Goal: Information Seeking & Learning: Check status

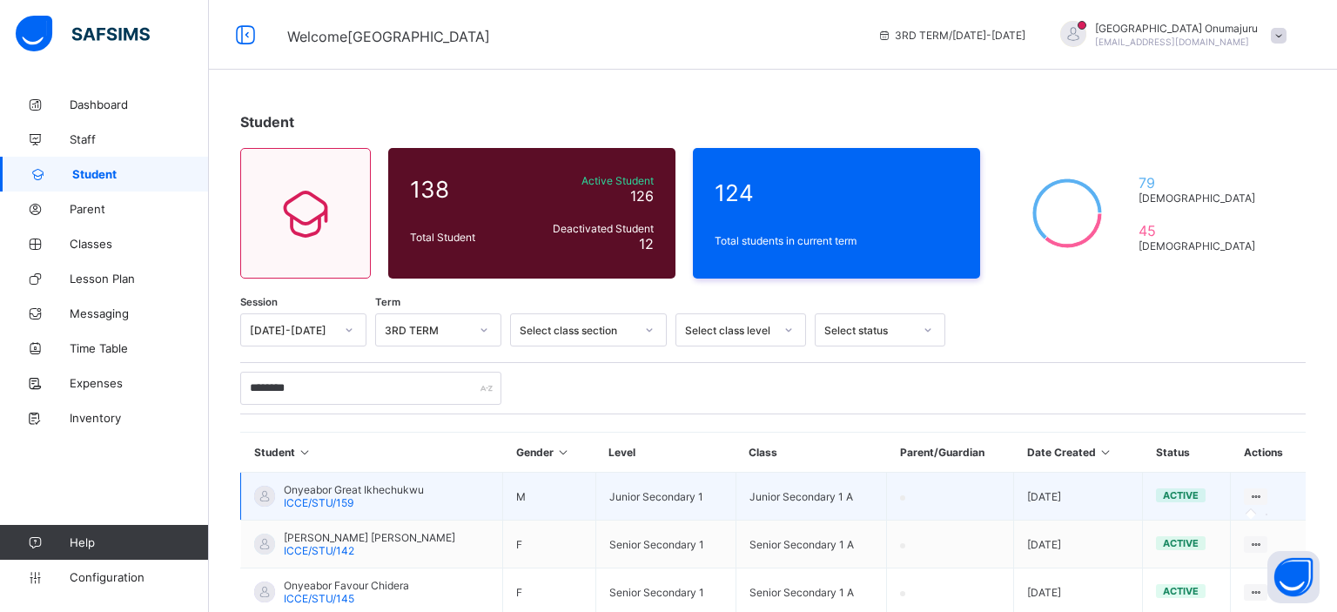
type input "********"
click at [1252, 490] on icon at bounding box center [1255, 496] width 15 height 13
click at [1255, 499] on icon at bounding box center [1255, 496] width 15 height 13
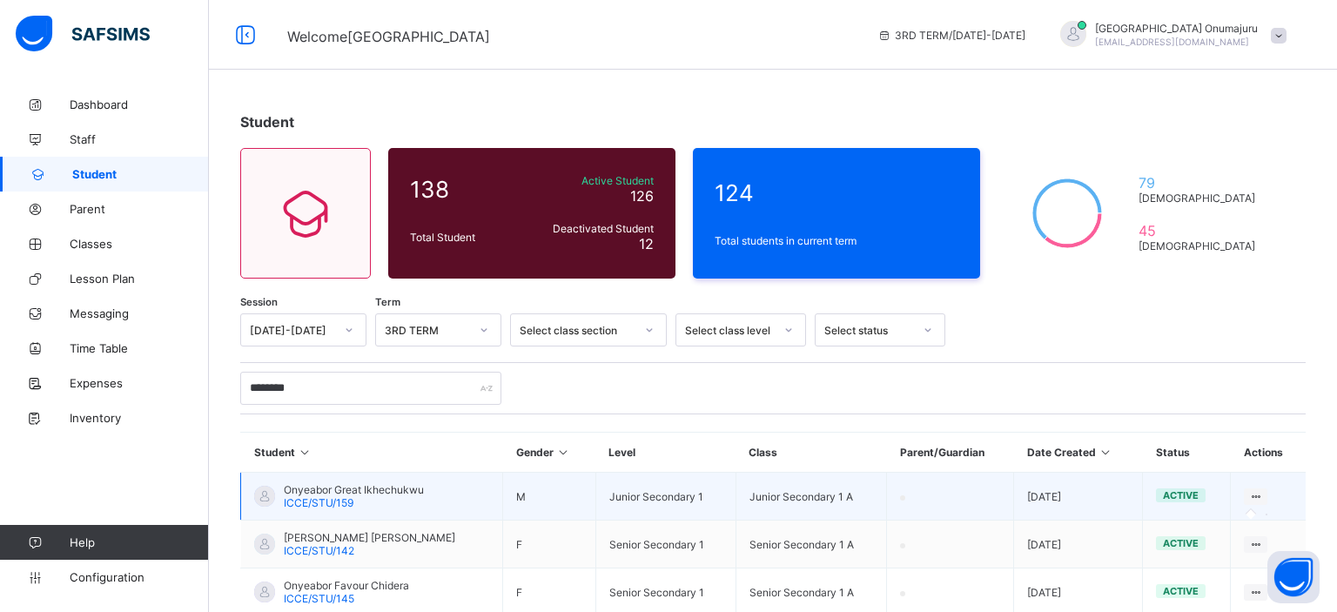
click at [1255, 499] on icon at bounding box center [1255, 496] width 15 height 13
click at [1255, 494] on icon at bounding box center [1255, 496] width 15 height 13
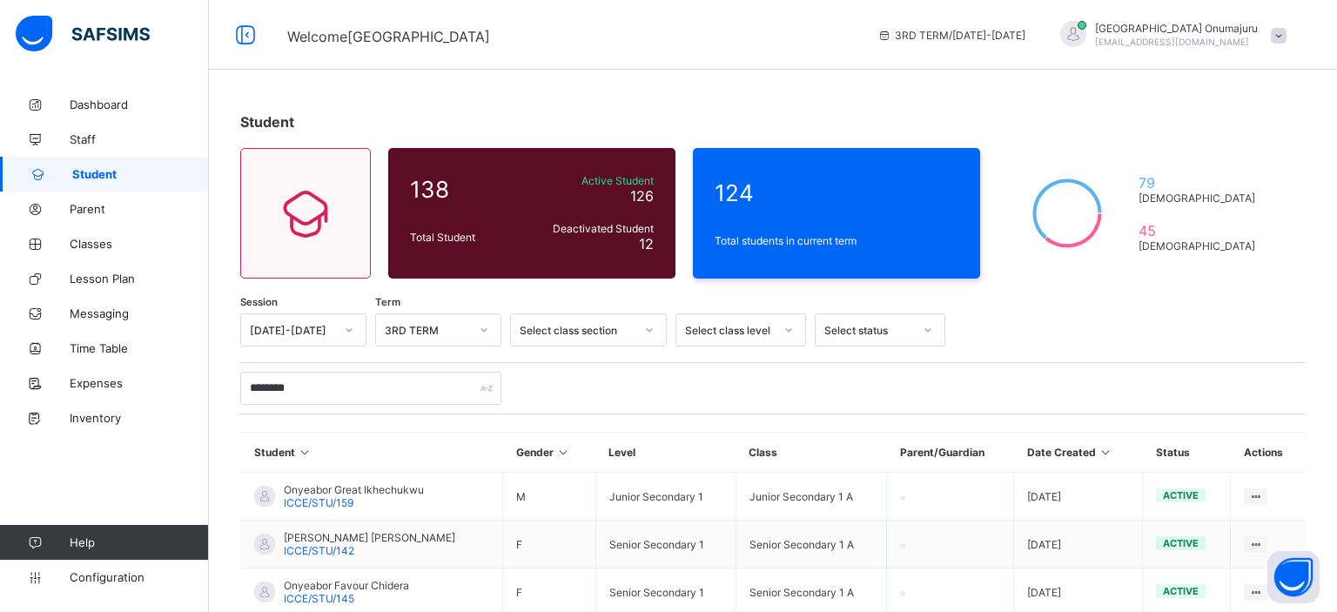
click at [1312, 496] on div "Student 138 Total Student Active Student 126 Deactivated Student 12 124 Total s…" at bounding box center [773, 404] width 1128 height 634
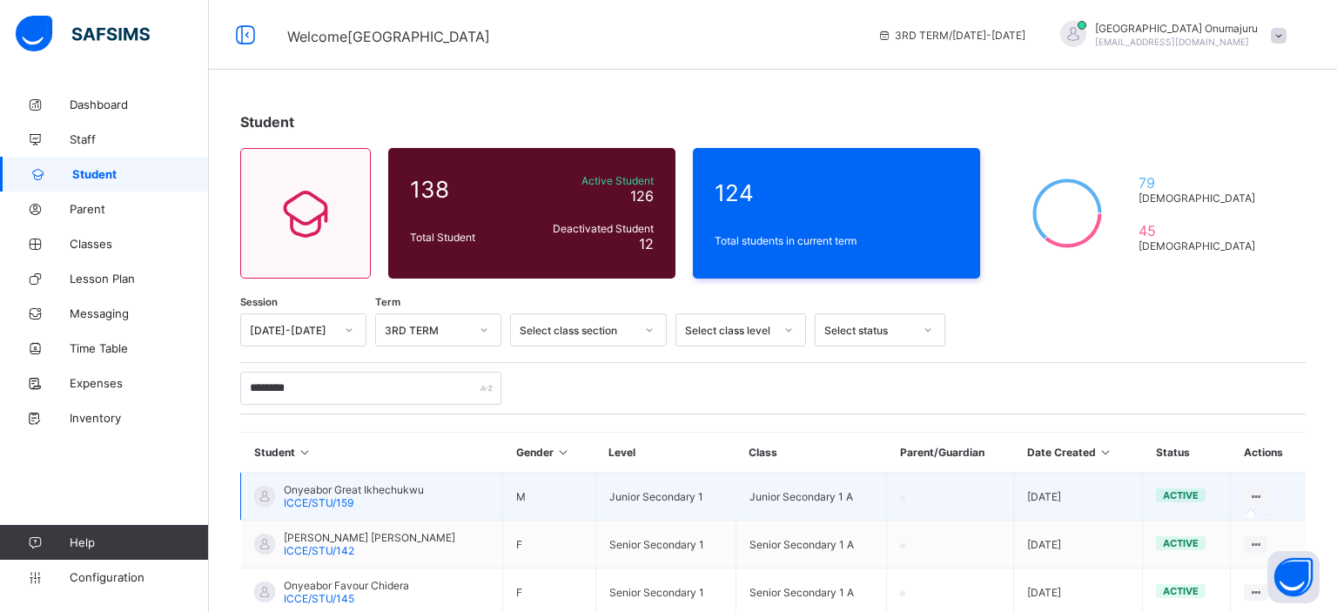
click at [1248, 494] on icon at bounding box center [1255, 496] width 15 height 13
click at [1187, 496] on span "active" at bounding box center [1181, 495] width 36 height 12
click at [1291, 505] on td at bounding box center [1268, 497] width 75 height 48
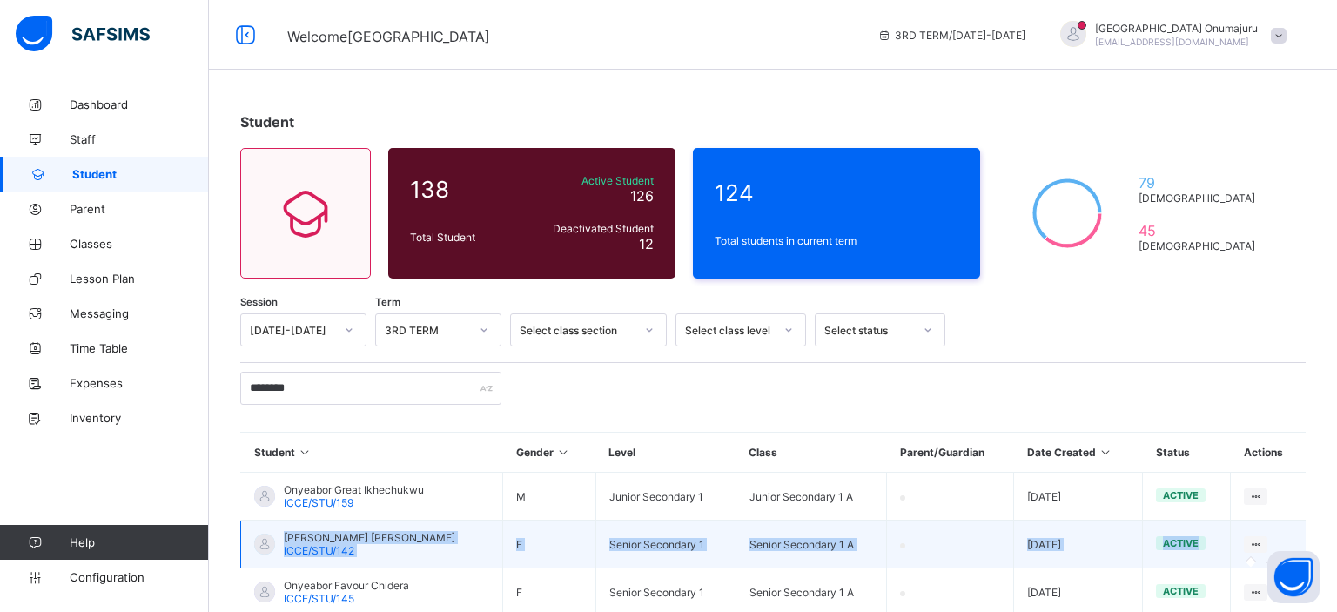
drag, startPoint x: 1291, startPoint y: 505, endPoint x: 1254, endPoint y: 543, distance: 53.0
click at [1254, 543] on tbody "Onyeabor Great Ikhechukwu ICCE/STU/159 M Junior Secondary 1 Junior Secondary 1 …" at bounding box center [774, 545] width 1066 height 144
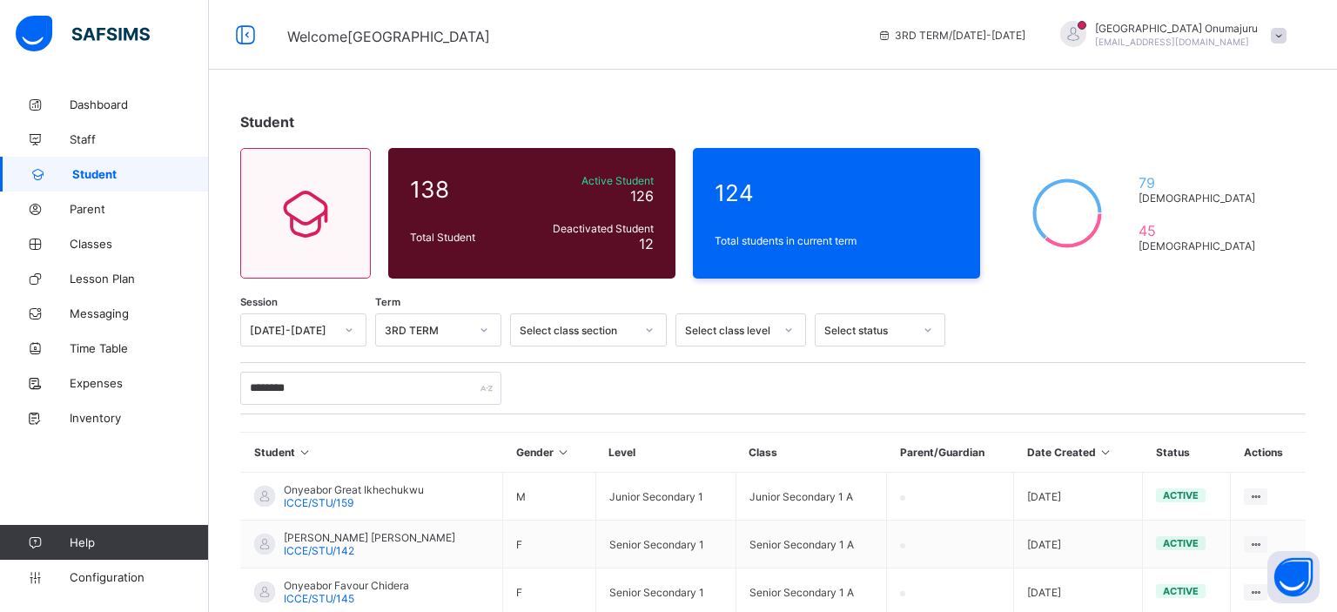
click at [1279, 316] on div at bounding box center [1121, 329] width 334 height 33
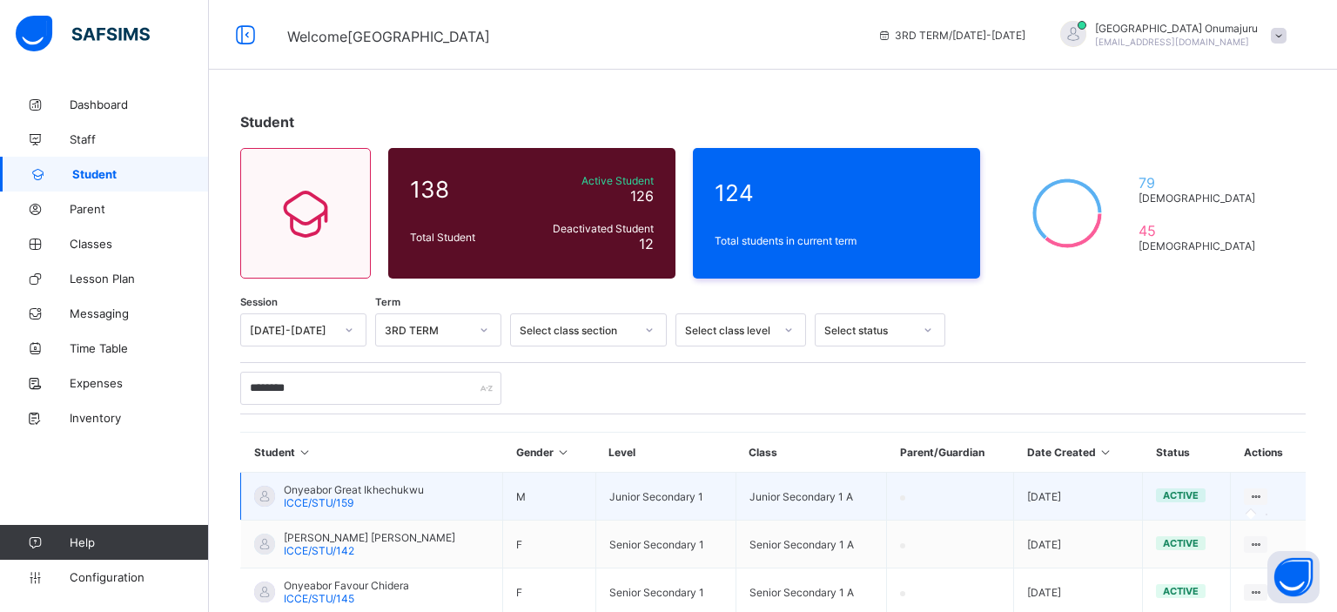
click at [1254, 494] on icon at bounding box center [1255, 496] width 15 height 13
click at [409, 493] on span "Onyeabor Great Ikhechukwu" at bounding box center [354, 489] width 140 height 13
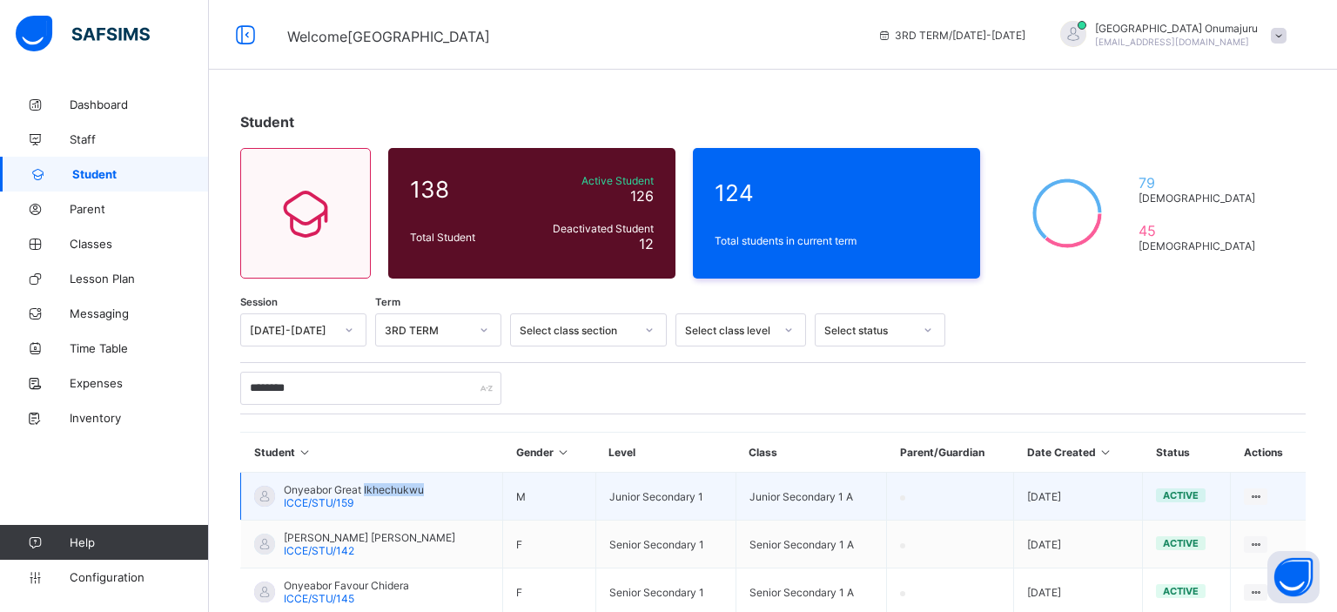
click at [409, 493] on span "Onyeabor Great Ikhechukwu" at bounding box center [354, 489] width 140 height 13
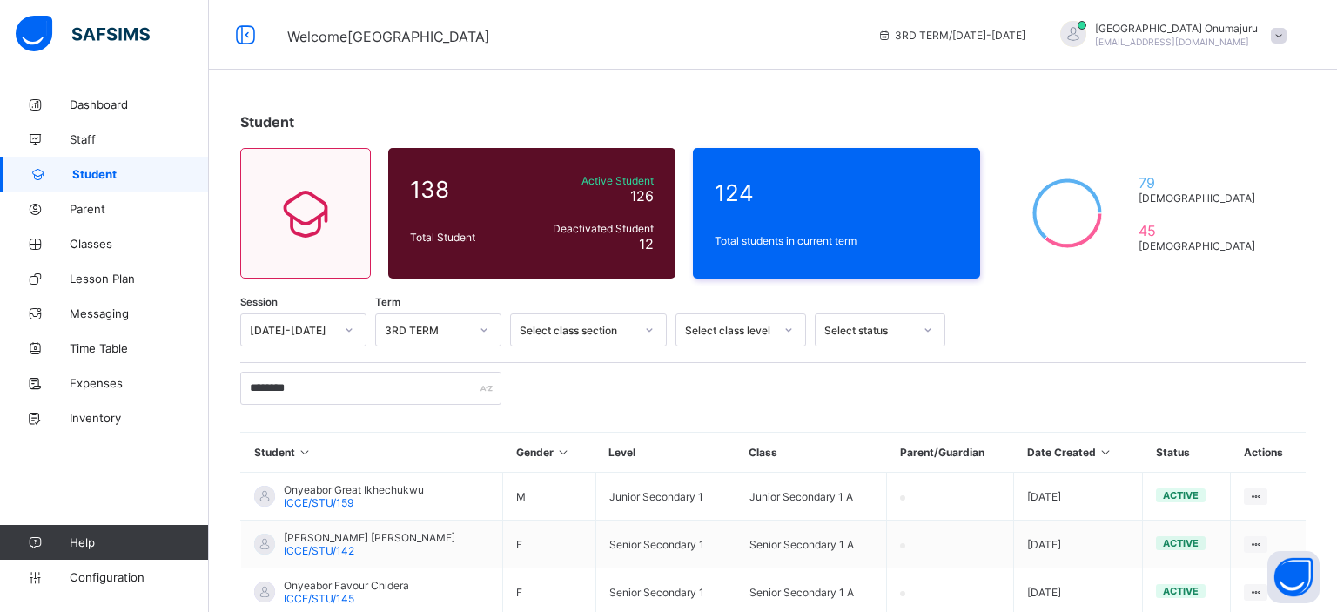
click at [540, 400] on div "********" at bounding box center [773, 388] width 1066 height 33
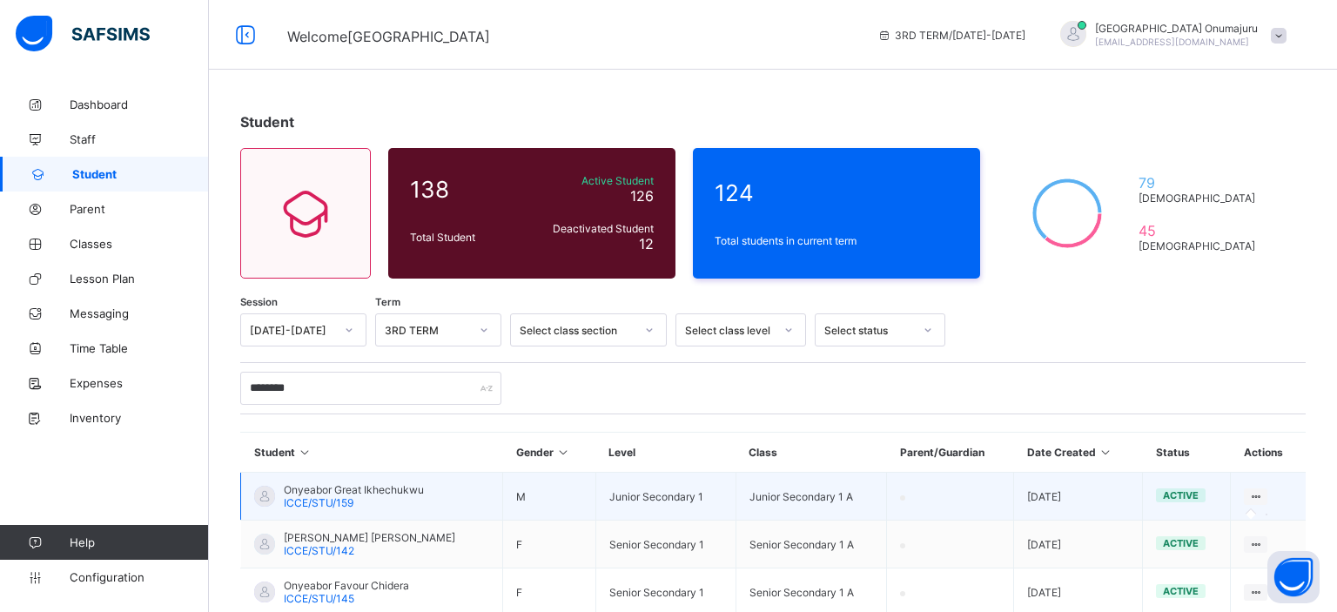
click at [1257, 498] on icon at bounding box center [1255, 496] width 15 height 13
click at [1264, 497] on div at bounding box center [1256, 496] width 24 height 17
click at [1252, 494] on icon at bounding box center [1255, 496] width 15 height 13
click at [1257, 493] on icon at bounding box center [1255, 496] width 15 height 13
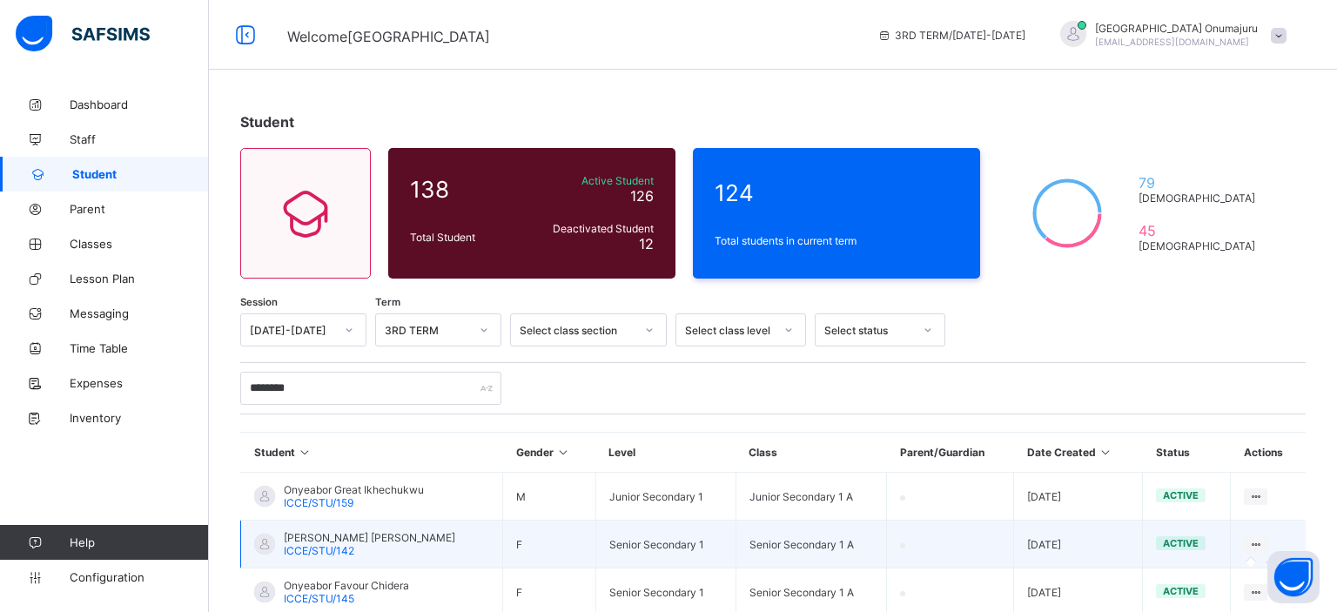
click at [1247, 536] on div at bounding box center [1256, 544] width 24 height 17
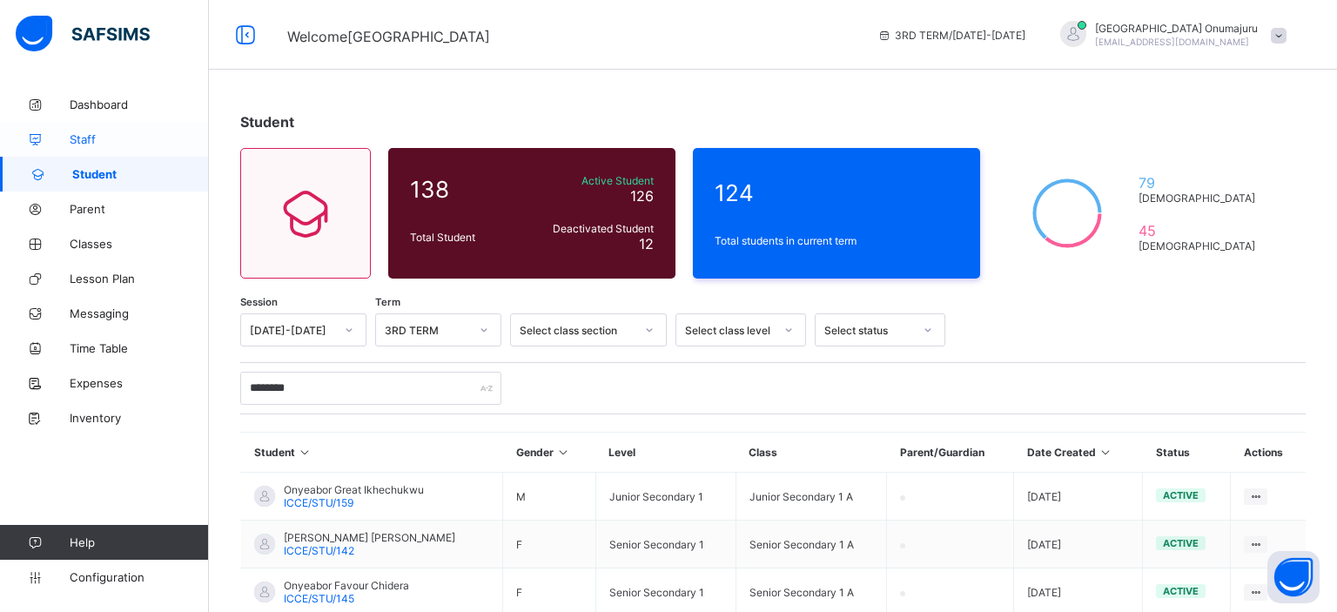
click at [110, 147] on link "Staff" at bounding box center [104, 139] width 209 height 35
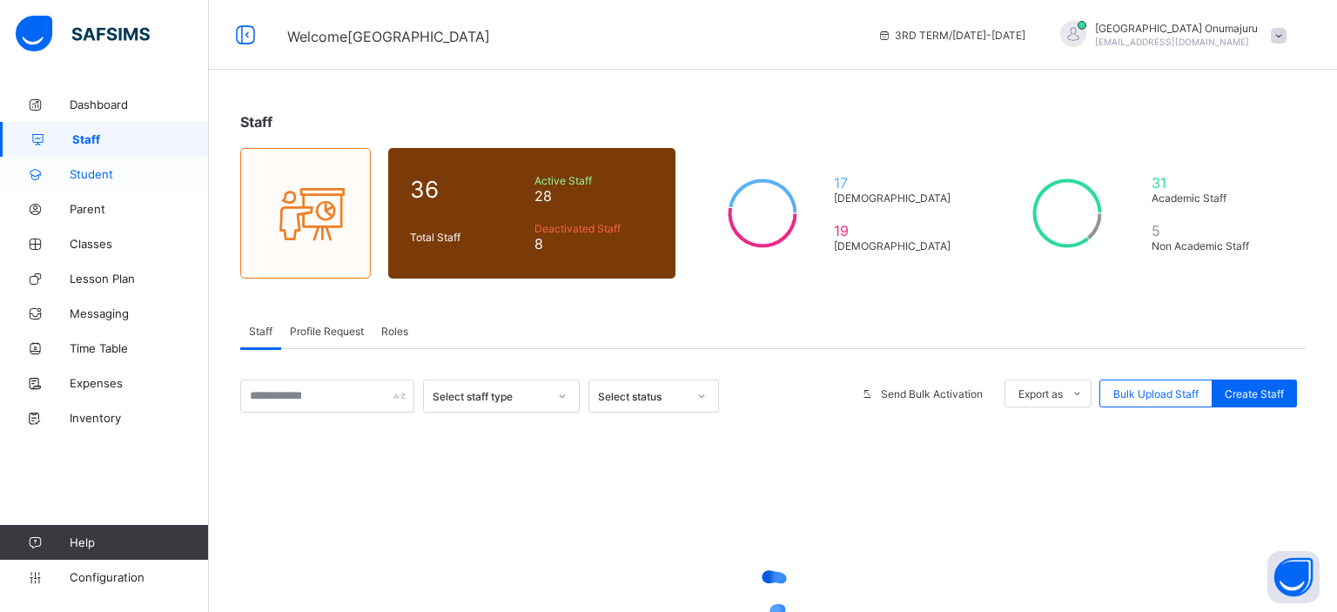
click at [71, 183] on link "Student" at bounding box center [104, 174] width 209 height 35
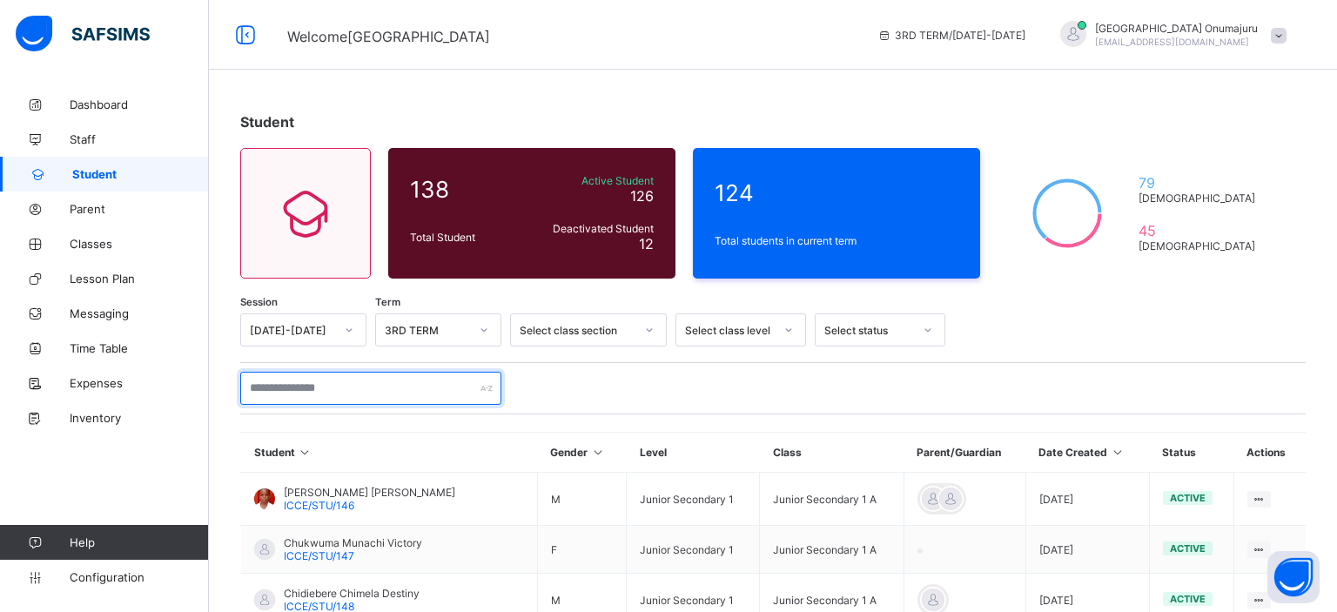
click at [388, 387] on input "text" at bounding box center [370, 388] width 261 height 33
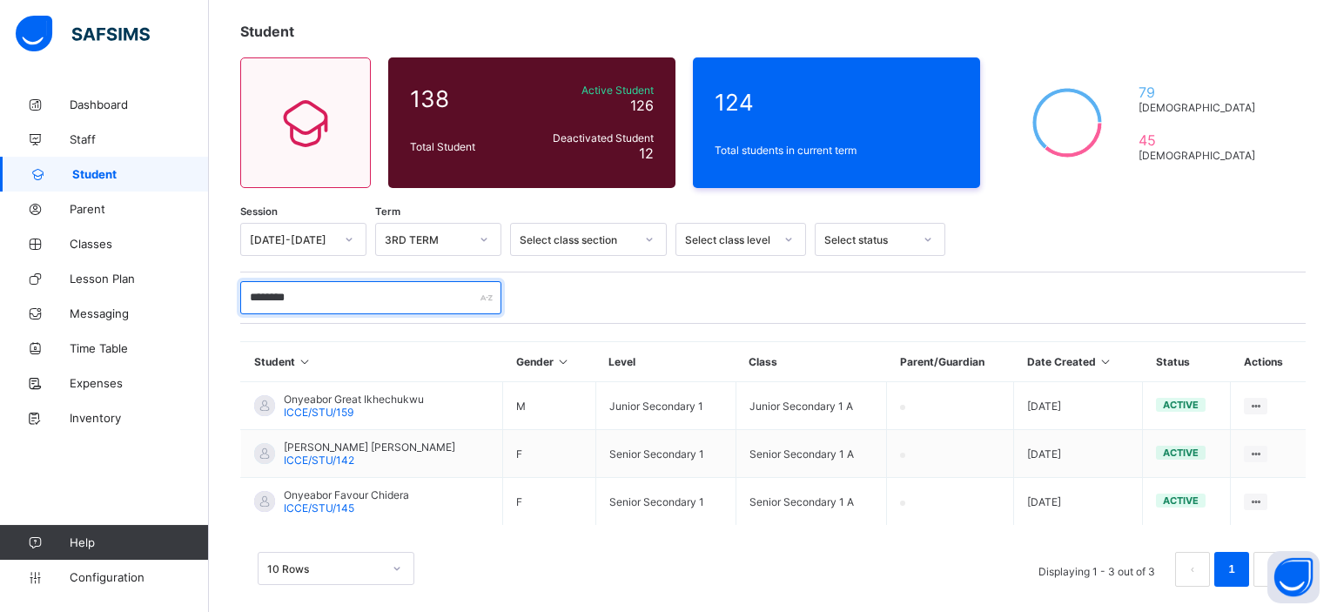
scroll to position [108, 0]
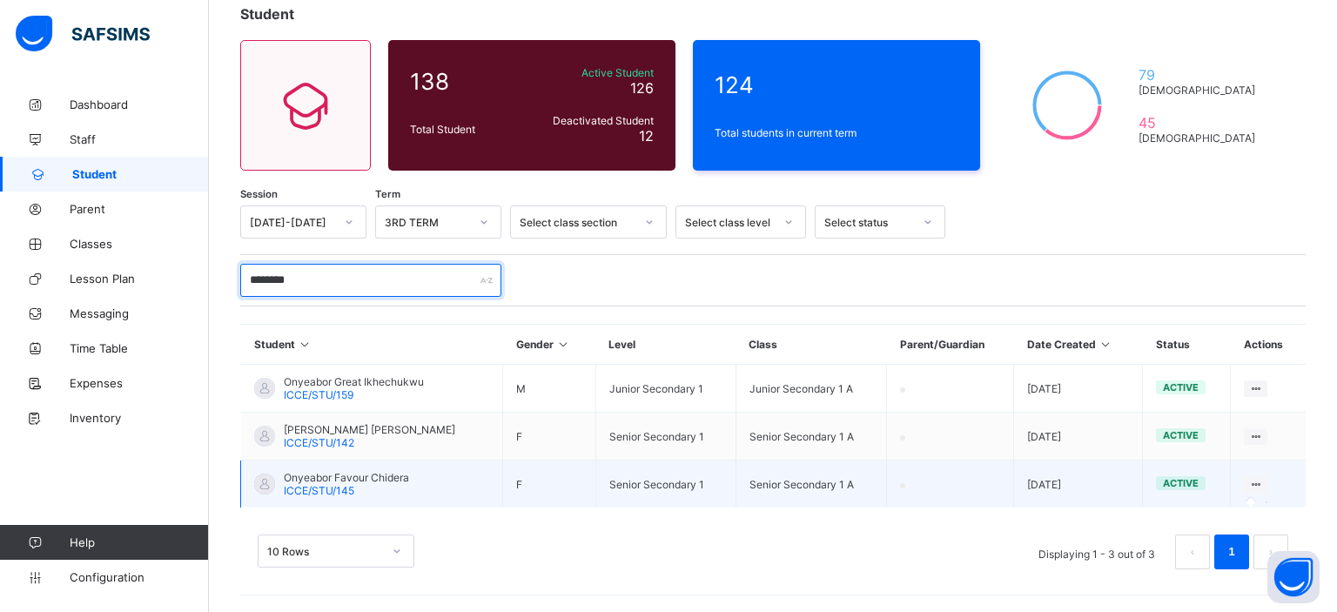
type input "********"
click at [1255, 491] on div at bounding box center [1256, 484] width 24 height 17
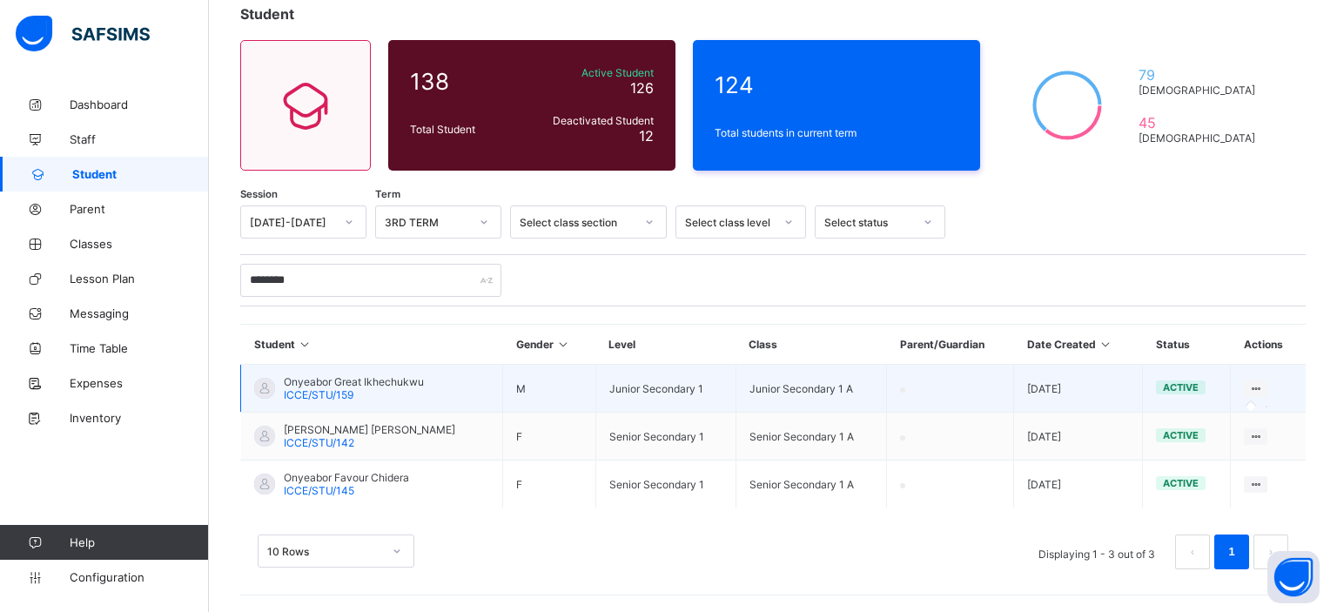
click at [1262, 386] on icon at bounding box center [1255, 388] width 15 height 13
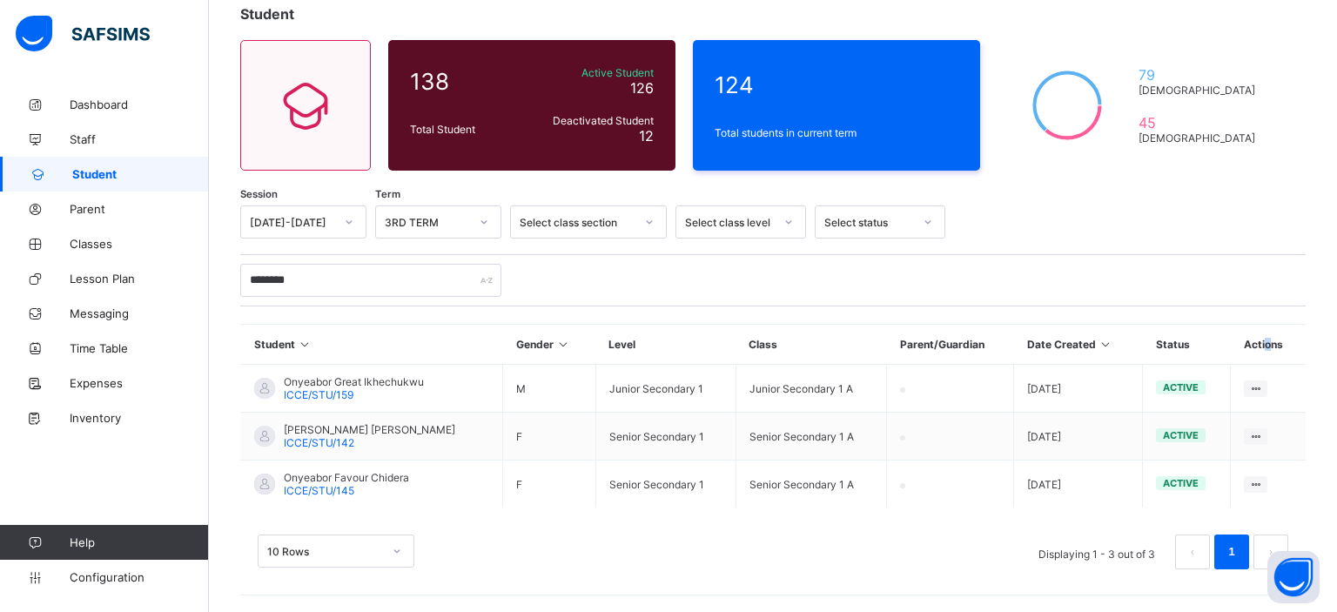
drag, startPoint x: 1262, startPoint y: 329, endPoint x: 1270, endPoint y: 353, distance: 25.6
click at [1270, 353] on th "Actions" at bounding box center [1268, 345] width 75 height 40
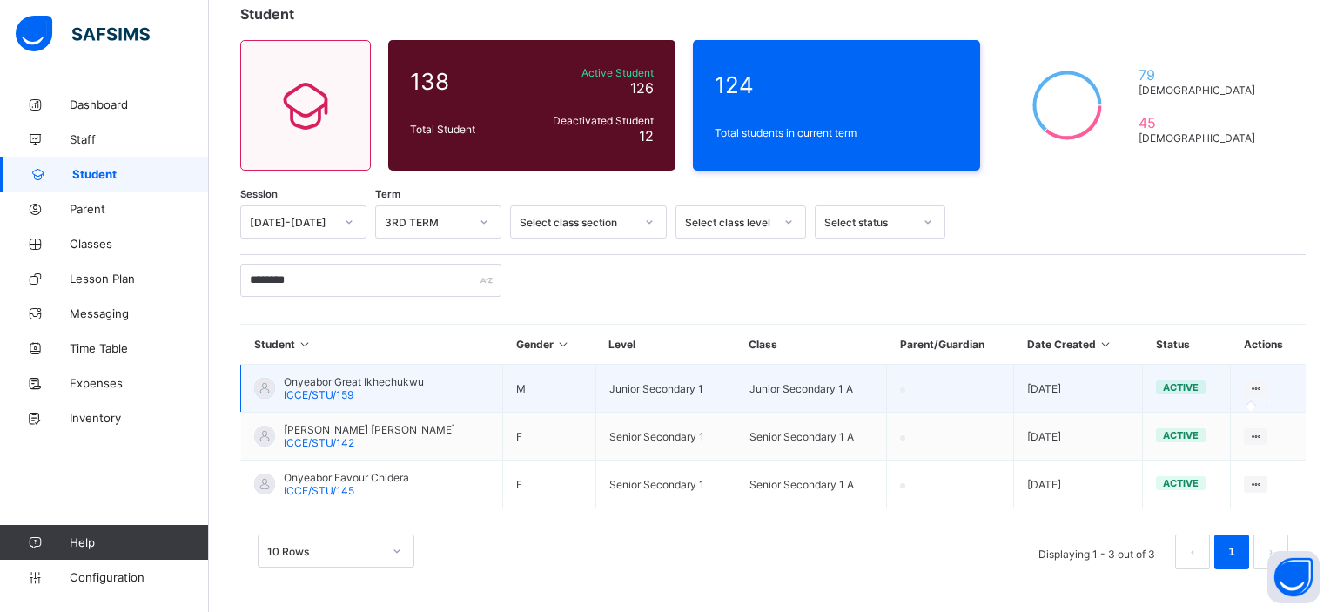
click at [1254, 383] on icon at bounding box center [1255, 388] width 15 height 13
click at [1252, 388] on icon at bounding box center [1255, 388] width 15 height 13
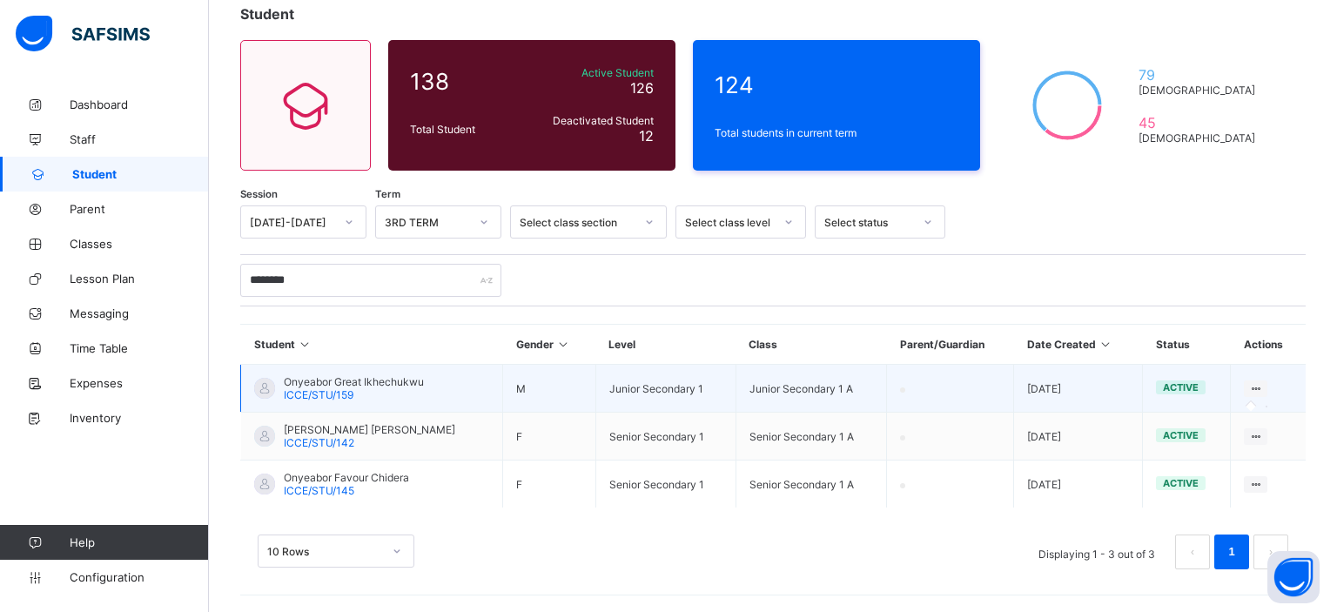
click at [1252, 388] on icon at bounding box center [1255, 388] width 15 height 13
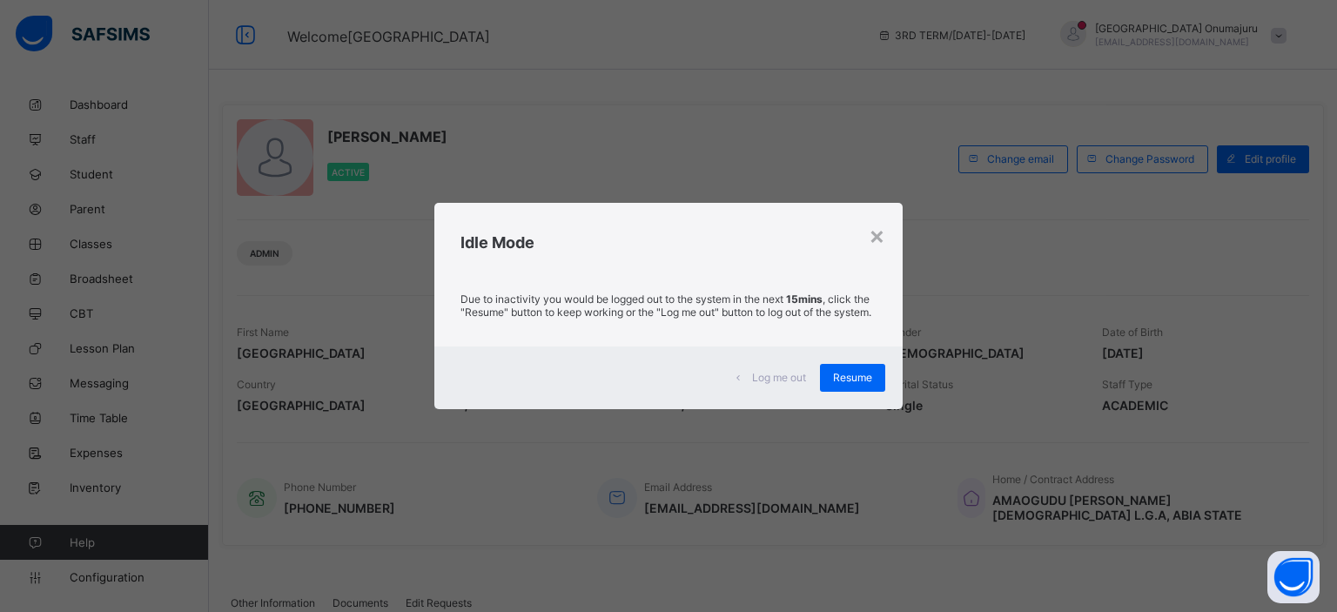
click at [978, 451] on div "× Idle Mode Due to inactivity you would be logged out to the system in the next…" at bounding box center [668, 306] width 1337 height 612
click at [881, 232] on div "×" at bounding box center [877, 235] width 17 height 30
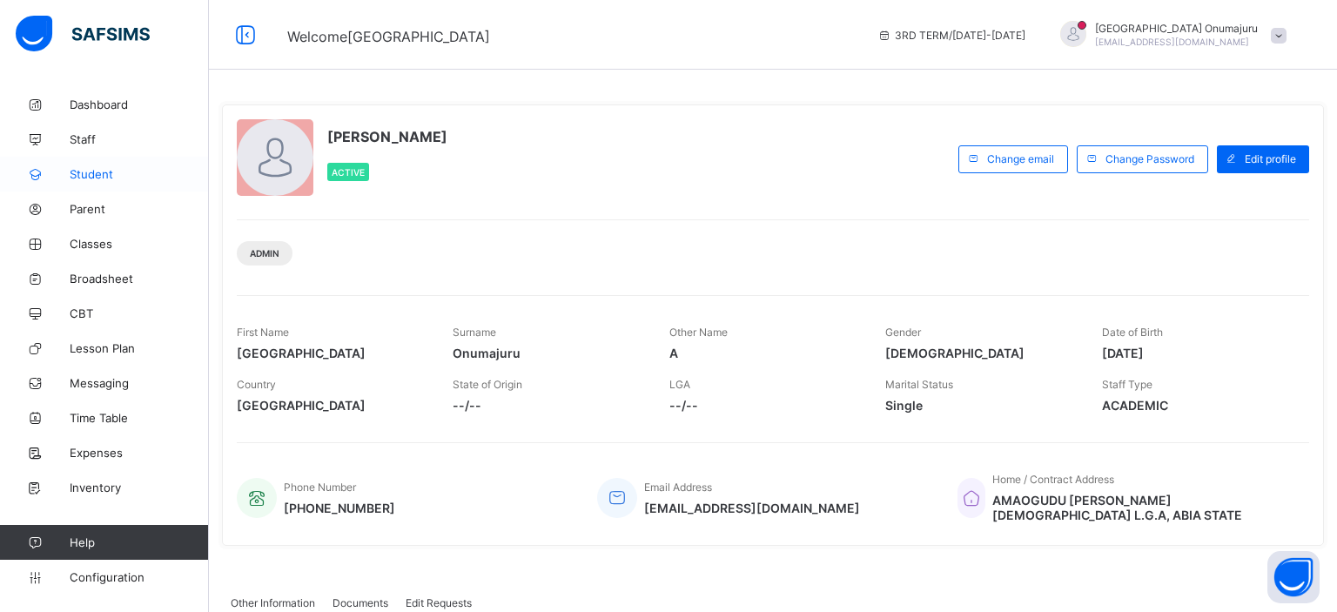
click at [120, 171] on span "Student" at bounding box center [139, 174] width 139 height 14
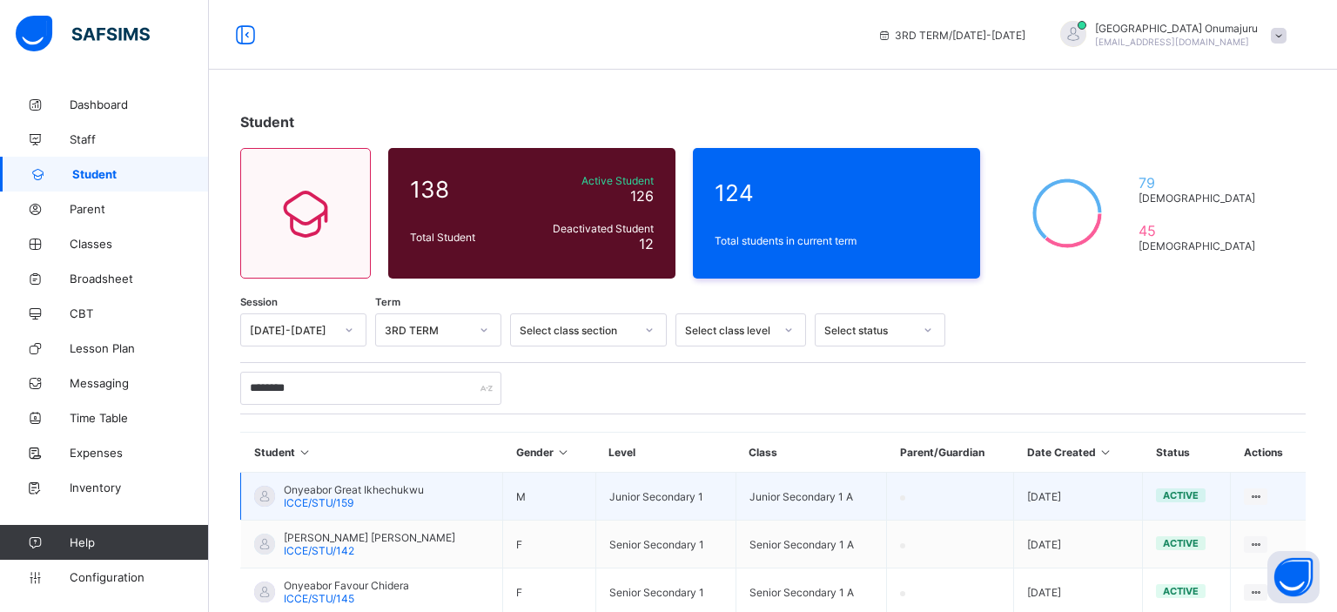
type input "********"
click at [1273, 494] on td at bounding box center [1268, 497] width 75 height 48
click at [1259, 494] on icon at bounding box center [1255, 496] width 15 height 13
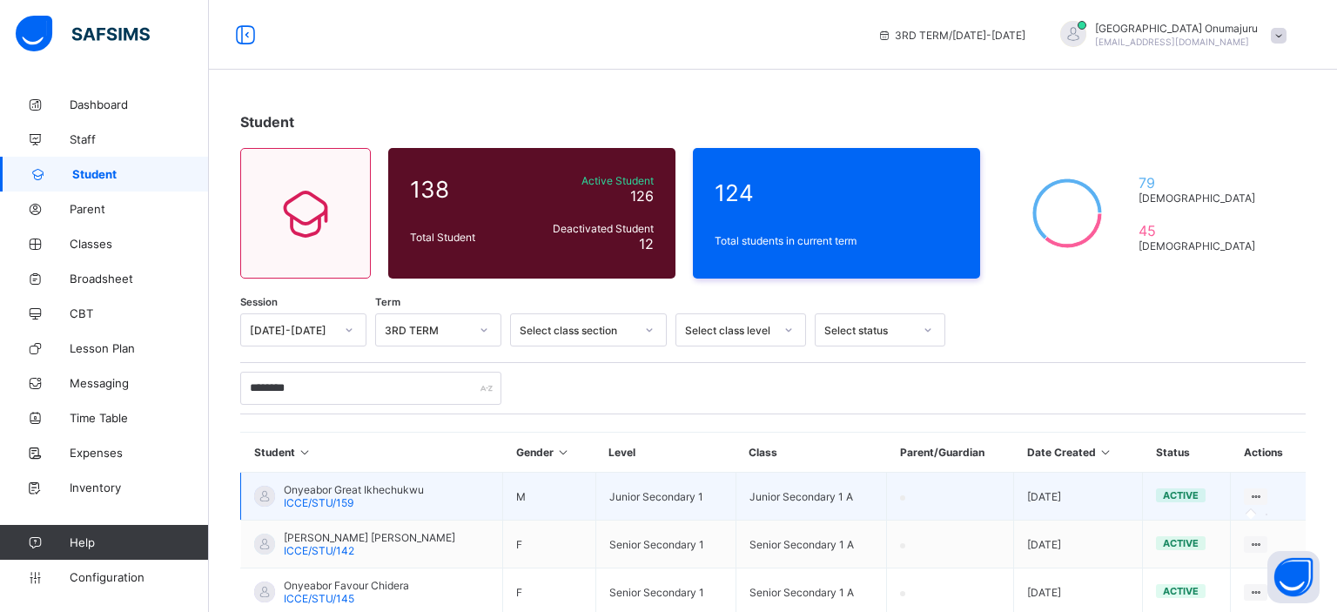
click at [1259, 494] on icon at bounding box center [1255, 496] width 15 height 13
click at [1253, 496] on icon at bounding box center [1255, 496] width 15 height 13
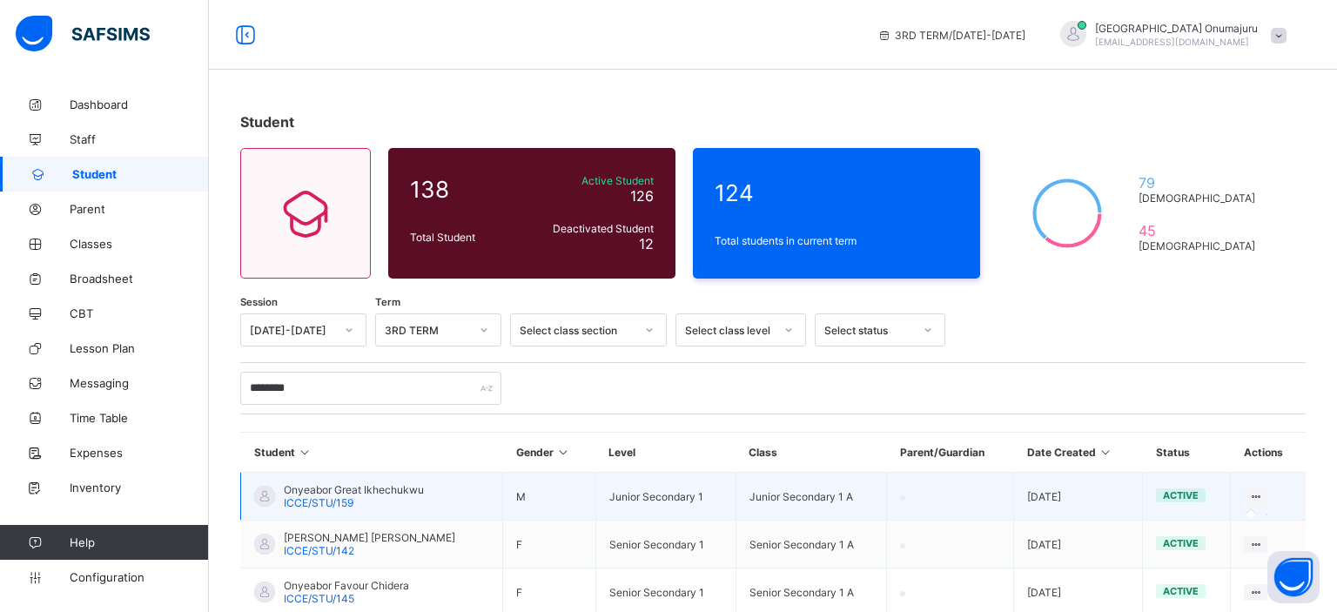
click at [1253, 496] on icon at bounding box center [1255, 496] width 15 height 13
click at [1270, 497] on td at bounding box center [1268, 497] width 75 height 48
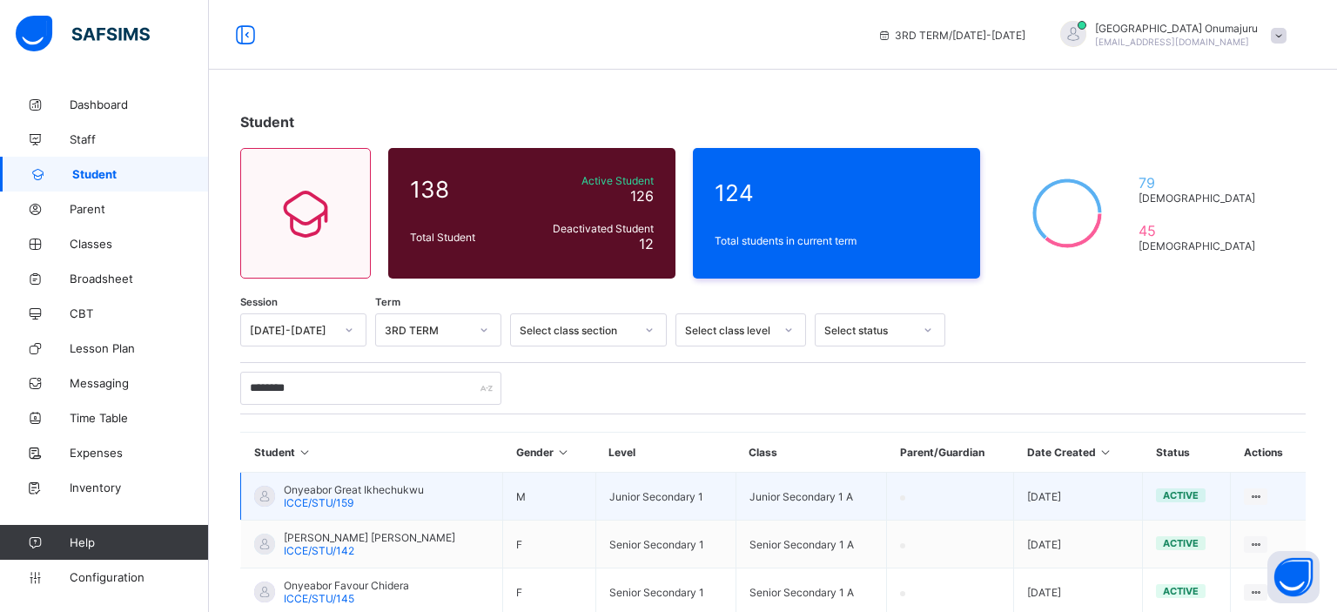
click at [1270, 497] on td at bounding box center [1268, 497] width 75 height 48
click at [1255, 497] on icon at bounding box center [1255, 496] width 15 height 13
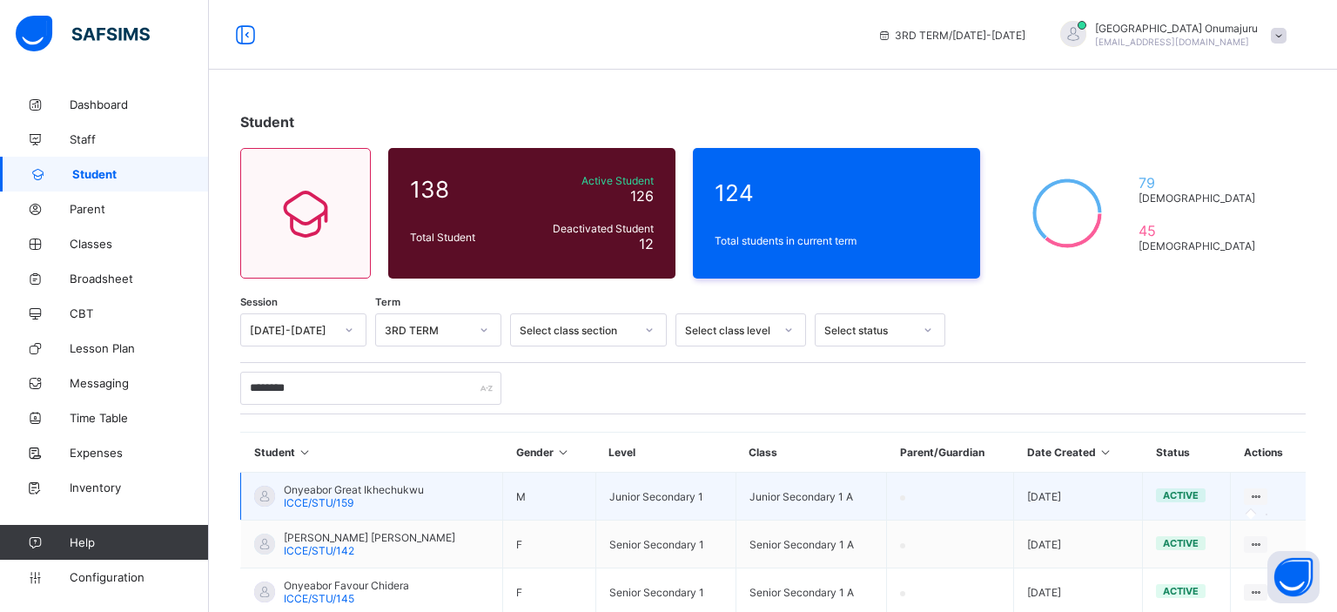
click at [1255, 497] on icon at bounding box center [1255, 496] width 15 height 13
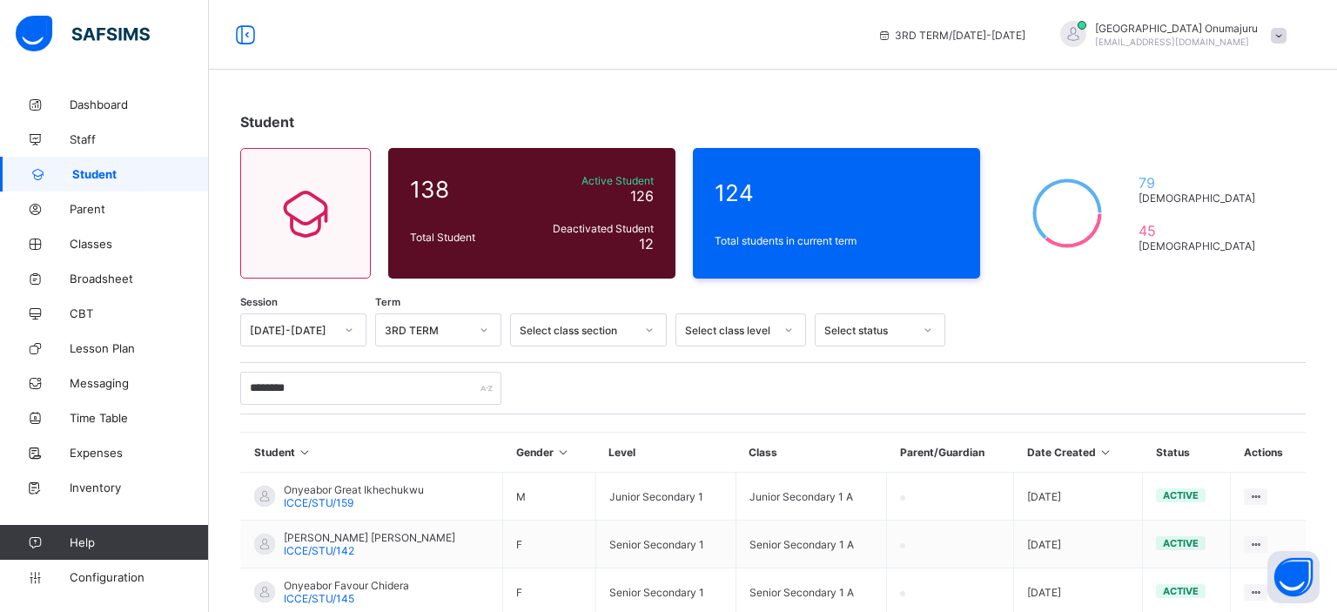
click at [1259, 462] on th "Actions" at bounding box center [1268, 453] width 75 height 40
click at [1301, 450] on th "Actions" at bounding box center [1268, 453] width 75 height 40
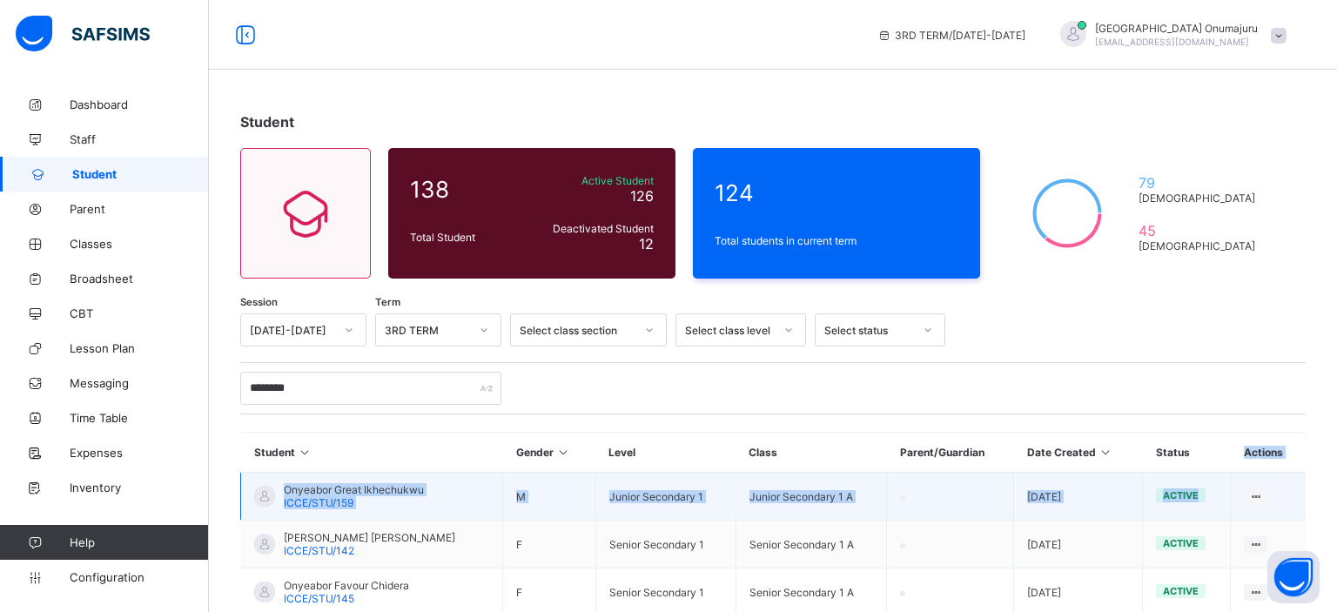
drag, startPoint x: 1301, startPoint y: 450, endPoint x: 1281, endPoint y: 489, distance: 44.0
click at [1281, 489] on table "Student Gender Level Class Parent/Guardian Date Created Status Actions Onyeabor…" at bounding box center [773, 524] width 1066 height 183
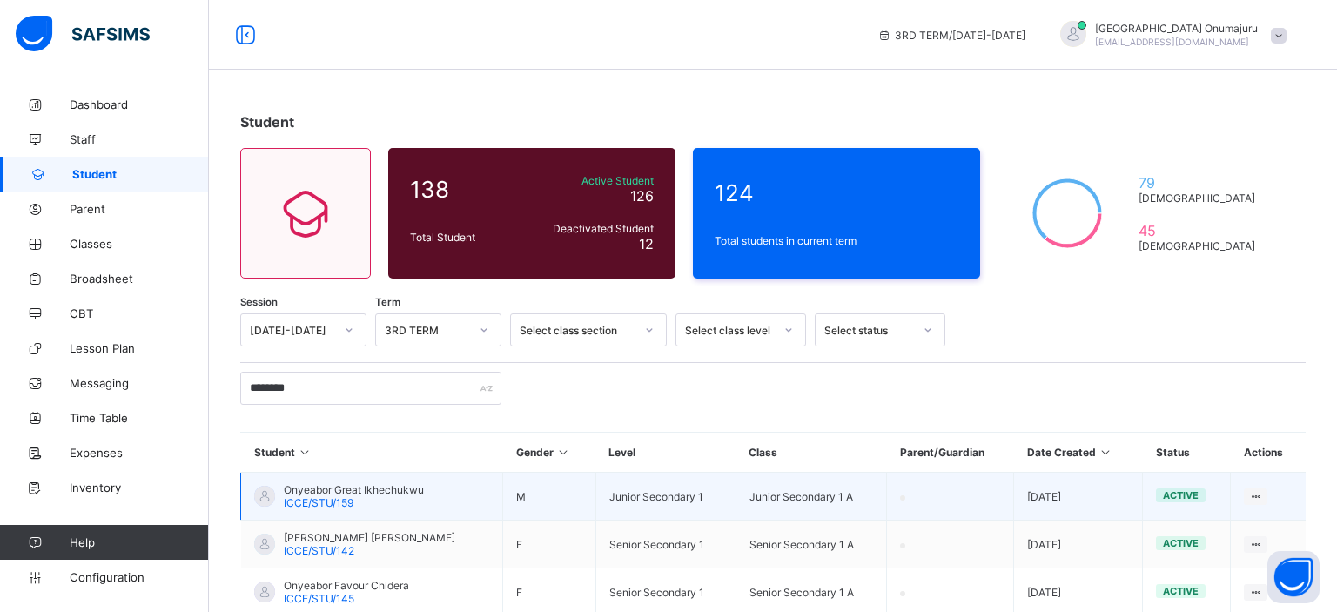
click at [1281, 489] on td at bounding box center [1268, 497] width 75 height 48
drag, startPoint x: 1281, startPoint y: 489, endPoint x: 1257, endPoint y: 492, distance: 24.5
click at [1257, 492] on td at bounding box center [1268, 497] width 75 height 48
click at [1257, 492] on icon at bounding box center [1255, 496] width 15 height 13
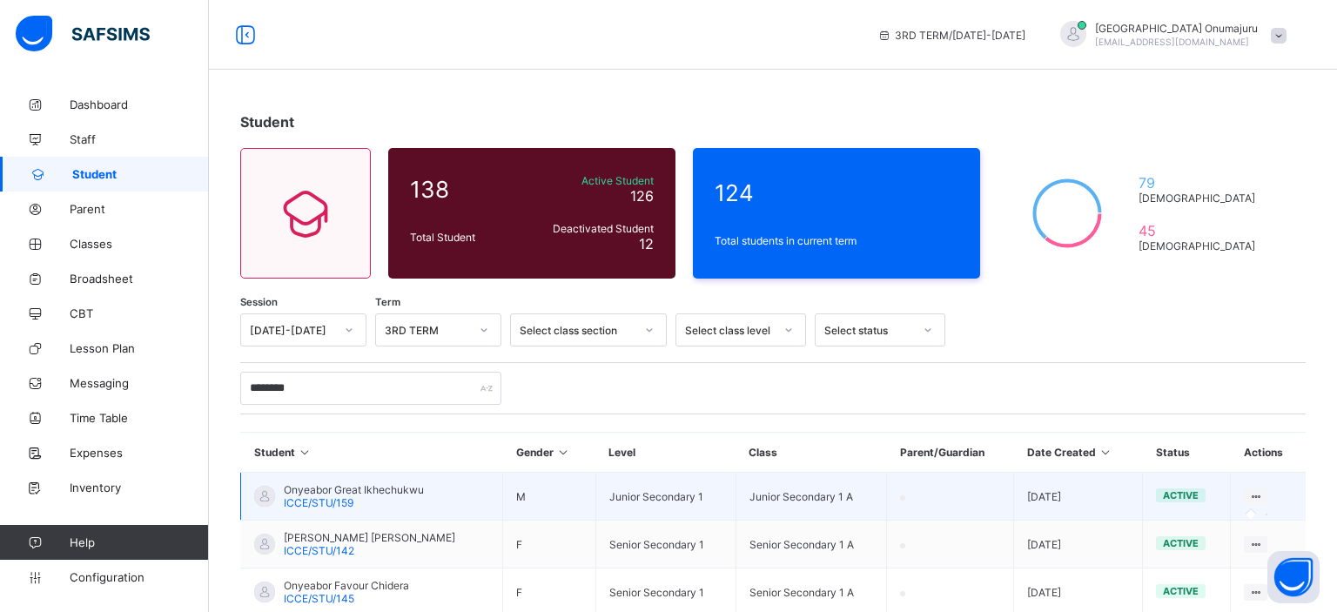
click at [1257, 492] on icon at bounding box center [1255, 496] width 15 height 13
click at [1259, 491] on icon at bounding box center [1255, 496] width 15 height 13
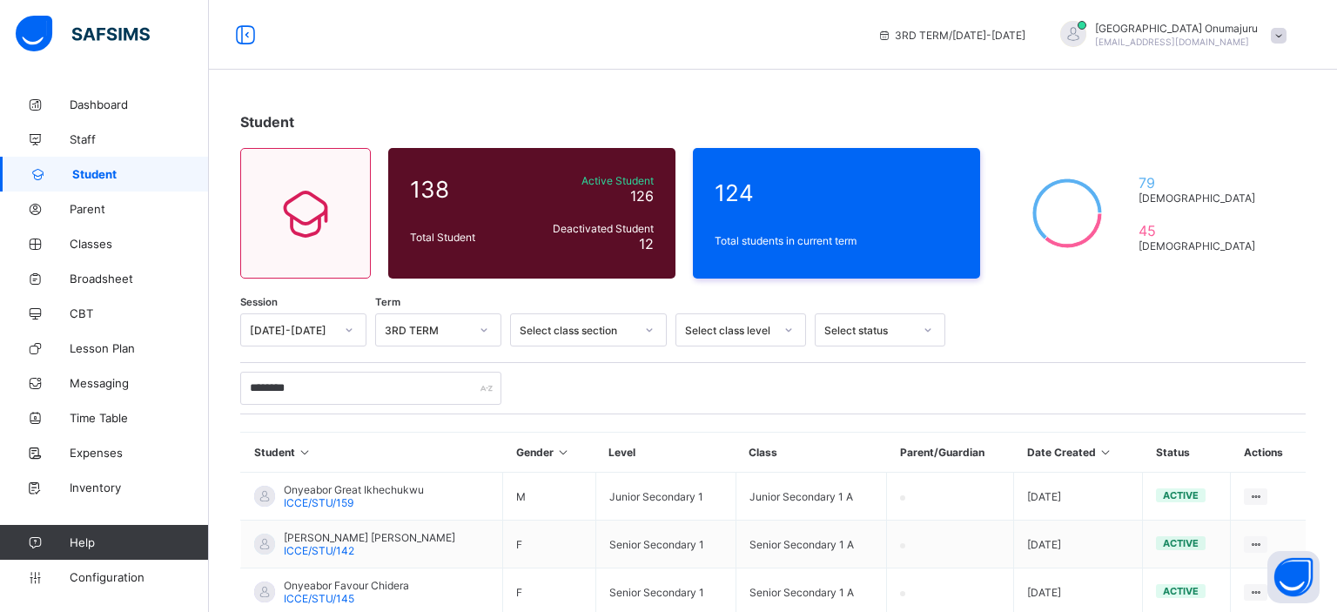
drag, startPoint x: 1259, startPoint y: 491, endPoint x: 1336, endPoint y: 608, distance: 140.0
click at [1336, 608] on html "3RD TERM / 2024-2025 Florence Onumajuru florencedaniel07@gmail.com Dashboard St…" at bounding box center [668, 360] width 1337 height 721
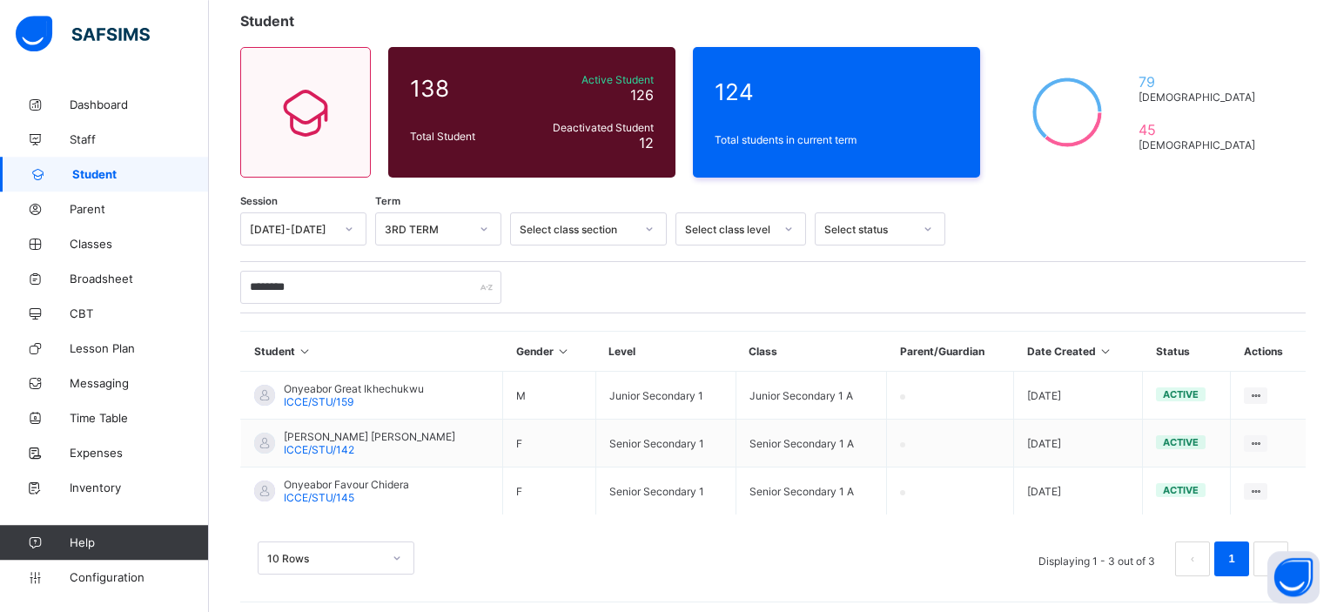
scroll to position [108, 0]
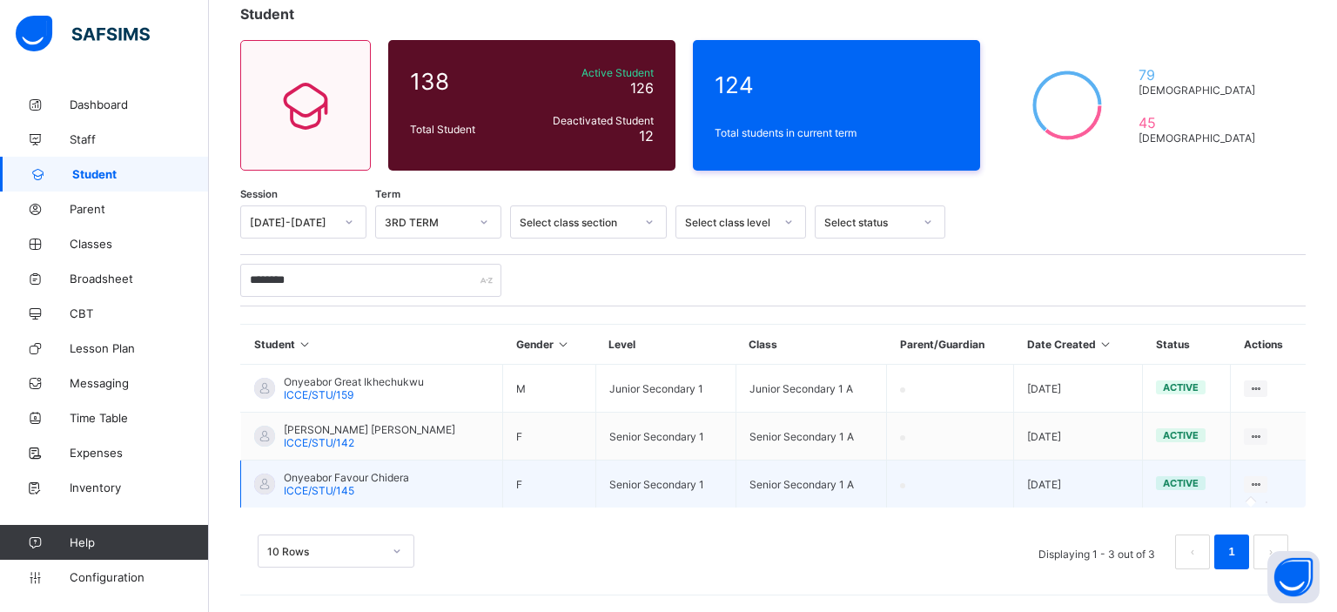
click at [1255, 482] on icon at bounding box center [1255, 484] width 15 height 13
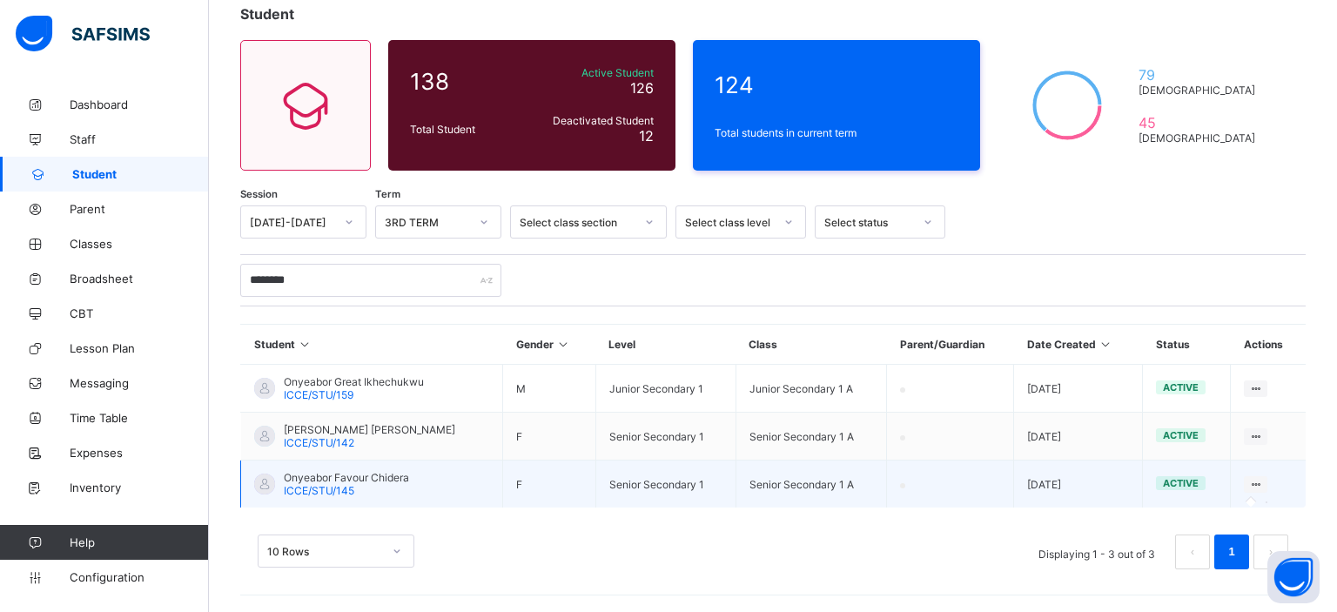
click at [1255, 482] on icon at bounding box center [1255, 484] width 15 height 13
